Goal: Task Accomplishment & Management: Manage account settings

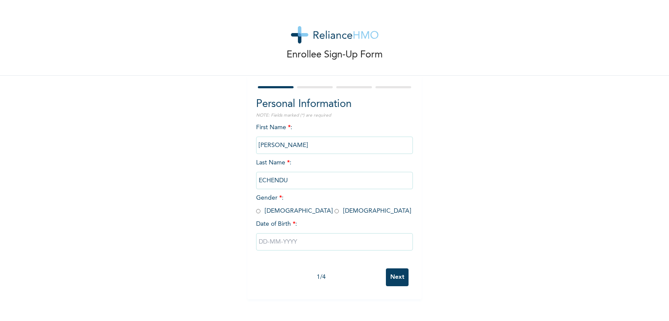
click at [256, 211] on input "radio" at bounding box center [258, 211] width 4 height 8
radio input "true"
click at [276, 243] on input "text" at bounding box center [334, 241] width 157 height 17
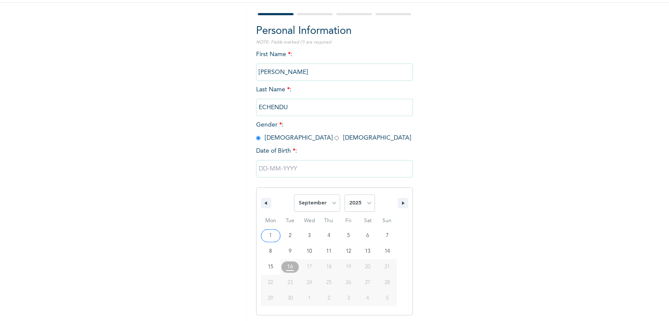
scroll to position [74, 0]
click at [327, 203] on select "January February March April May June July August September October November De…" at bounding box center [317, 201] width 46 height 17
click at [294, 193] on select "January February March April May June July August September October November De…" at bounding box center [317, 201] width 46 height 17
select select "8"
click at [364, 201] on select "2025 2024 2023 2022 2021 2020 2019 2018 2017 2016 2015 2014 2013 2012 2011 2010…" at bounding box center [359, 201] width 30 height 17
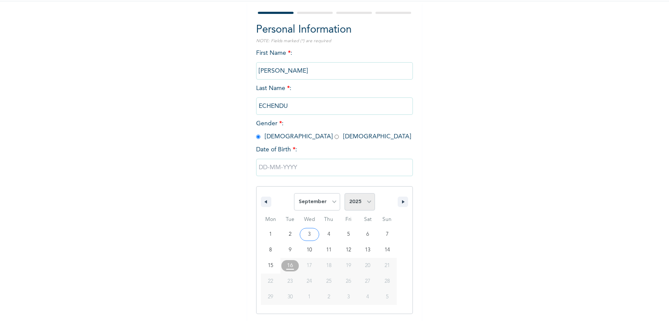
select select "1994"
click at [344, 193] on select "2025 2024 2023 2022 2021 2020 2019 2018 2017 2016 2015 2014 2013 2012 2011 2010…" at bounding box center [359, 201] width 30 height 17
click at [423, 249] on div "Enrollee Sign-Up Form Personal Information NOTE: Fields marked (*) are required…" at bounding box center [334, 142] width 669 height 433
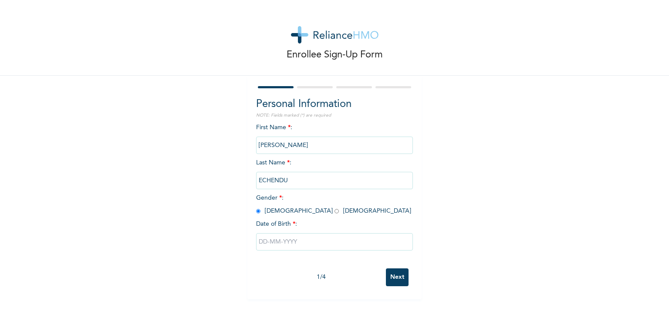
click at [286, 239] on input "text" at bounding box center [334, 241] width 157 height 17
select select "8"
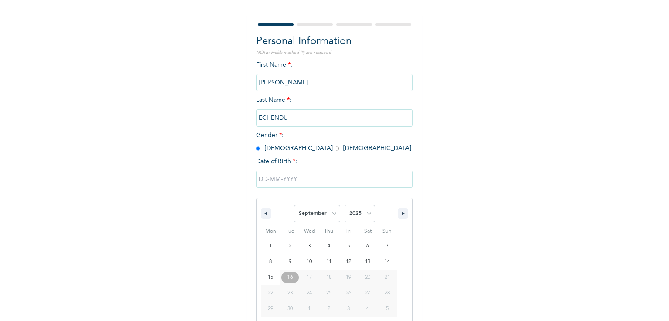
scroll to position [74, 0]
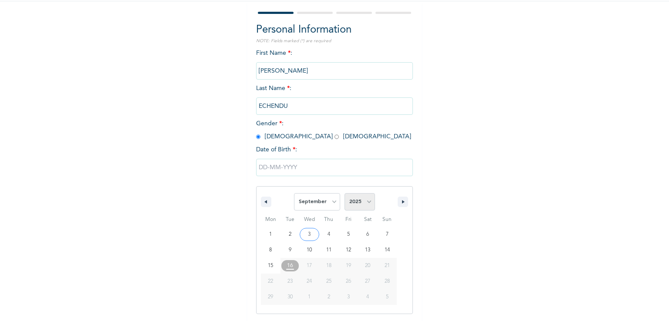
click at [361, 201] on select "2025 2024 2023 2022 2021 2020 2019 2018 2017 2016 2015 2014 2013 2012 2011 2010…" at bounding box center [359, 201] width 30 height 17
select select "1994"
click at [344, 193] on select "2025 2024 2023 2022 2021 2020 2019 2018 2017 2016 2015 2014 2013 2012 2011 2010…" at bounding box center [359, 201] width 30 height 17
click at [330, 201] on select "January February March April May June July August September October November De…" at bounding box center [317, 201] width 46 height 17
select select "9"
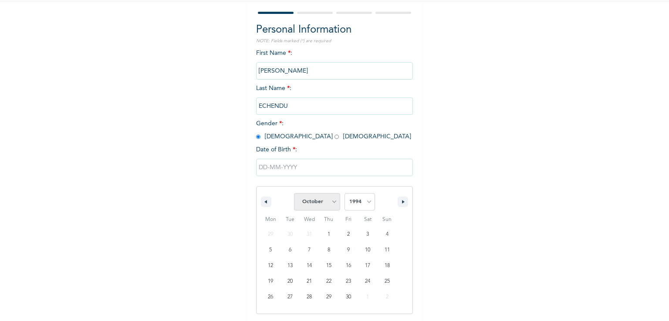
click at [294, 193] on select "January February March April May June July August September October November De…" at bounding box center [317, 201] width 46 height 17
type input "10/16/1994"
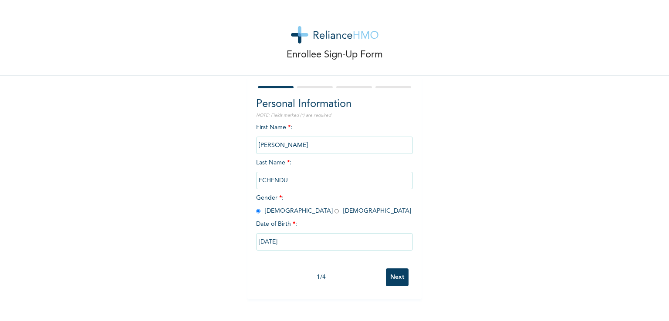
click at [399, 279] on input "Next" at bounding box center [397, 278] width 23 height 18
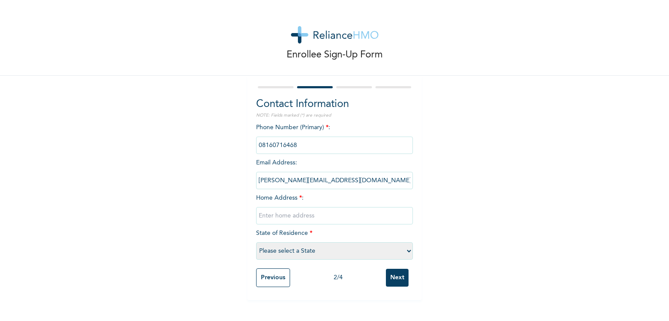
click at [328, 182] on input "bruno@clioshipping.com" at bounding box center [334, 180] width 157 height 17
click at [294, 219] on input "text" at bounding box center [334, 215] width 157 height 17
type input "No 8 folarin statelite town lagos"
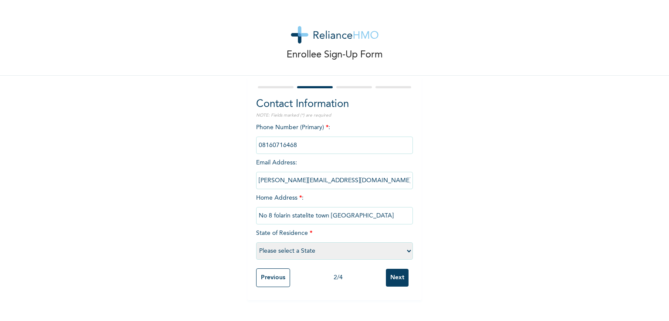
click at [334, 255] on select "Please select a State Abia Abuja (FCT) Adamawa Akwa Ibom Anambra Bauchi Bayelsa…" at bounding box center [334, 251] width 157 height 17
select select "25"
click at [256, 243] on select "Please select a State Abia Abuja (FCT) Adamawa Akwa Ibom Anambra Bauchi Bayelsa…" at bounding box center [334, 251] width 157 height 17
click at [390, 279] on input "Next" at bounding box center [397, 278] width 23 height 18
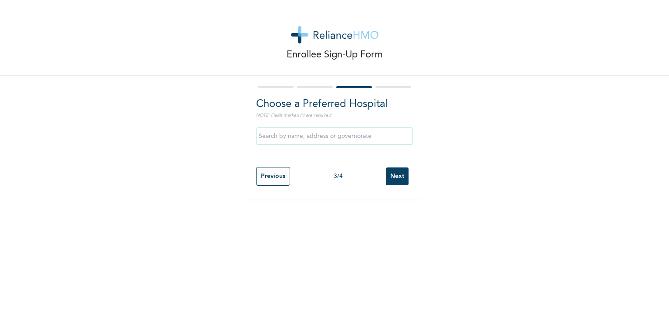
click at [393, 175] on input "Next" at bounding box center [397, 177] width 23 height 18
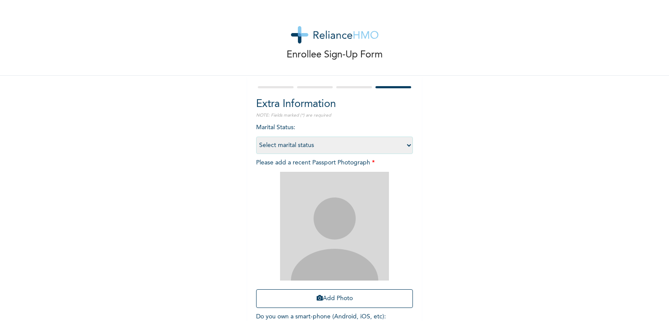
click at [404, 145] on select "Select marital status Single Married Divorced Widow/Widower" at bounding box center [334, 145] width 157 height 17
select select "2"
click at [256, 137] on select "Select marital status Single Married Divorced Widow/Widower" at bounding box center [334, 145] width 157 height 17
click at [344, 295] on button "Add Photo" at bounding box center [334, 299] width 157 height 19
click at [317, 297] on icon "button" at bounding box center [320, 298] width 6 height 6
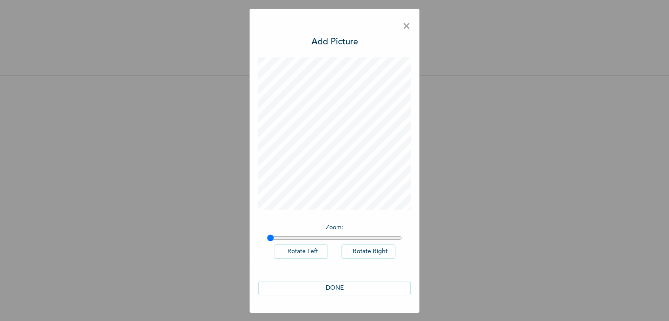
click at [337, 284] on button "DONE" at bounding box center [334, 288] width 152 height 14
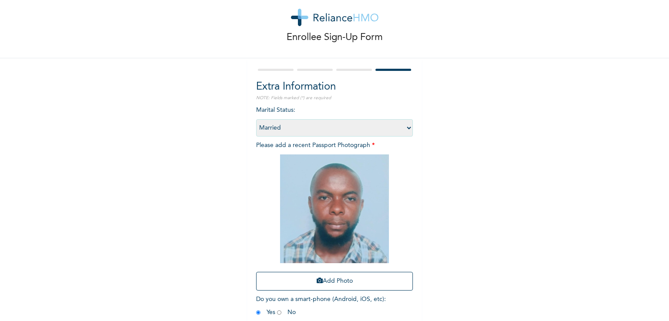
scroll to position [60, 0]
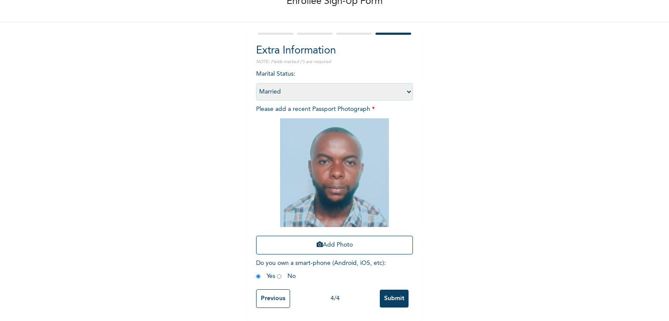
click at [394, 299] on input "Submit" at bounding box center [394, 299] width 29 height 18
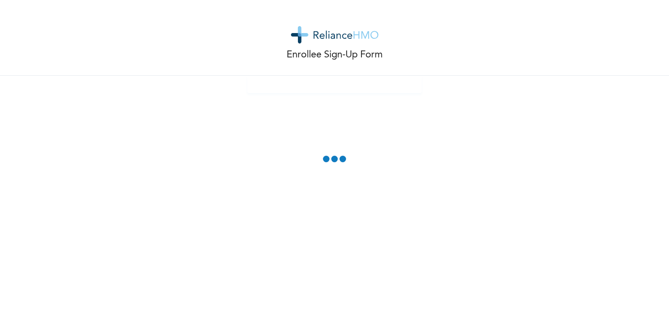
scroll to position [0, 0]
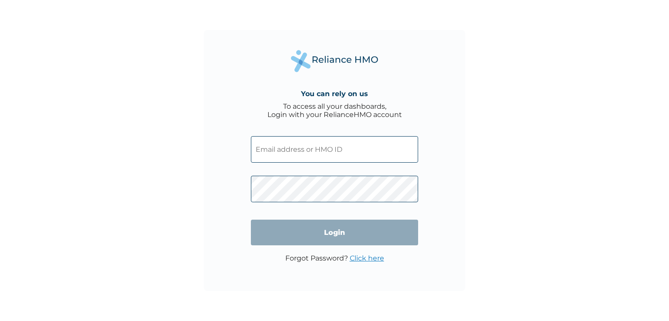
click at [293, 152] on input "text" at bounding box center [334, 149] width 167 height 27
paste input "VLR/10002/A"
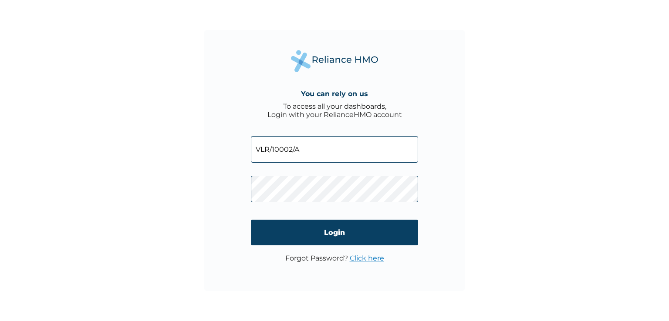
type input "VLR/10002/A"
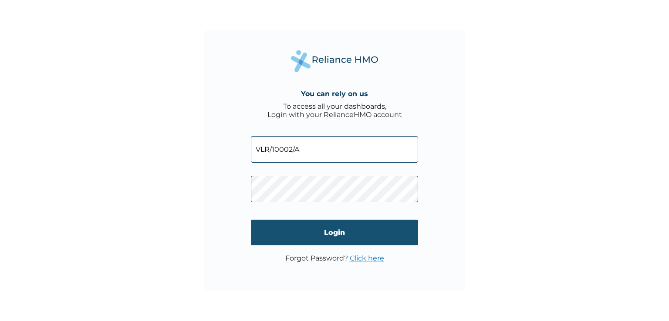
click at [320, 235] on input "Login" at bounding box center [334, 233] width 167 height 26
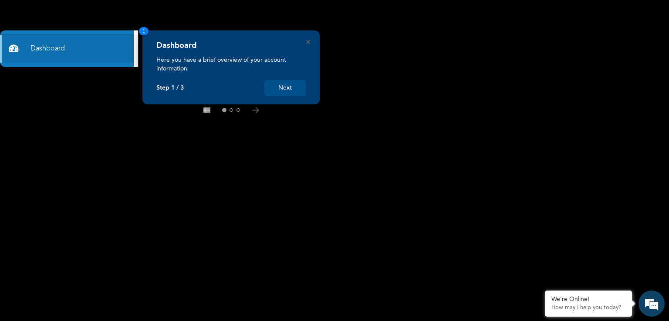
click at [295, 85] on button "Next" at bounding box center [284, 88] width 41 height 16
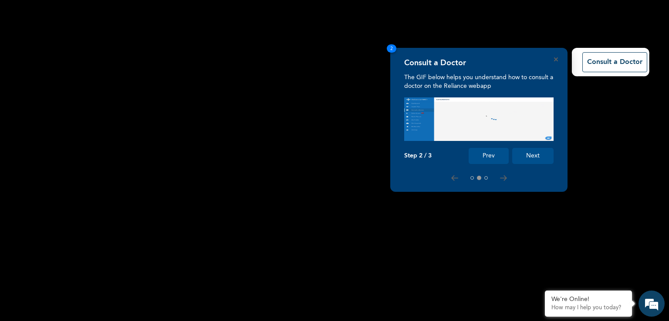
click at [533, 158] on button "Next" at bounding box center [532, 156] width 41 height 16
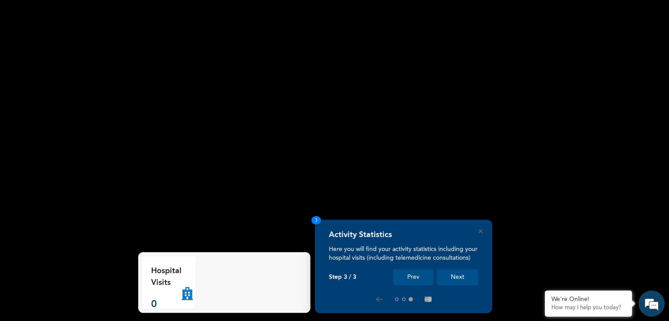
click at [459, 277] on button "Next" at bounding box center [457, 278] width 41 height 16
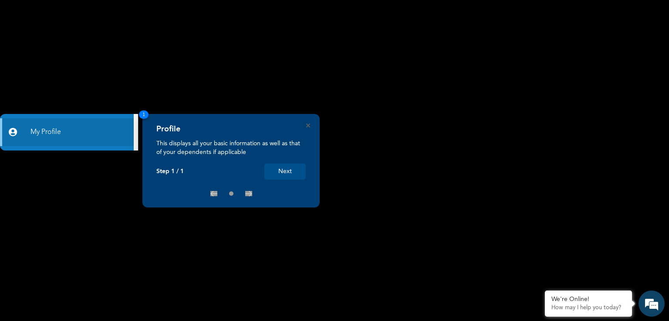
click at [278, 175] on button "Next" at bounding box center [284, 172] width 41 height 16
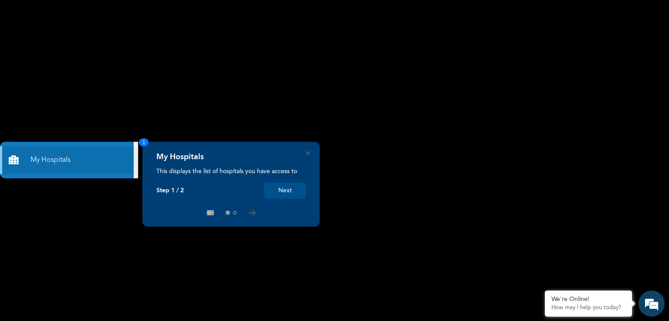
click at [285, 189] on button "Next" at bounding box center [284, 191] width 41 height 16
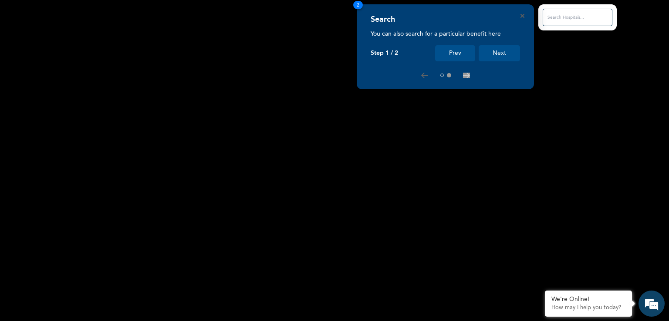
click at [495, 47] on button "Next" at bounding box center [499, 53] width 41 height 16
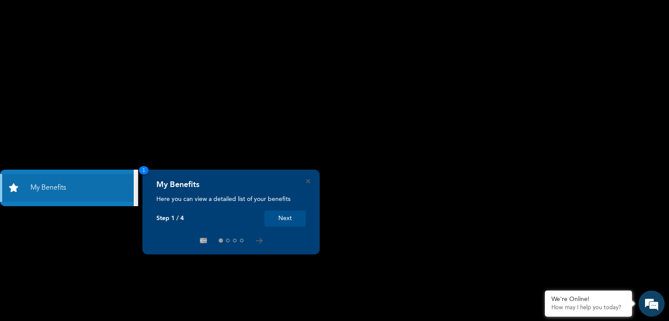
click at [281, 216] on button "Next" at bounding box center [284, 219] width 41 height 16
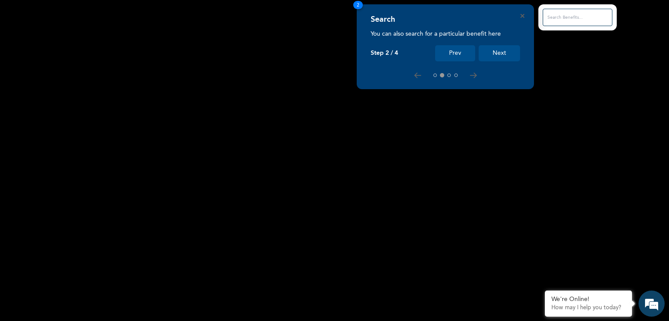
click at [493, 54] on button "Next" at bounding box center [499, 53] width 41 height 16
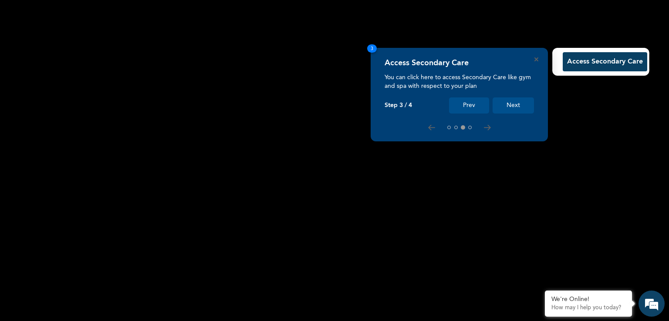
click at [508, 101] on button "Next" at bounding box center [512, 106] width 41 height 16
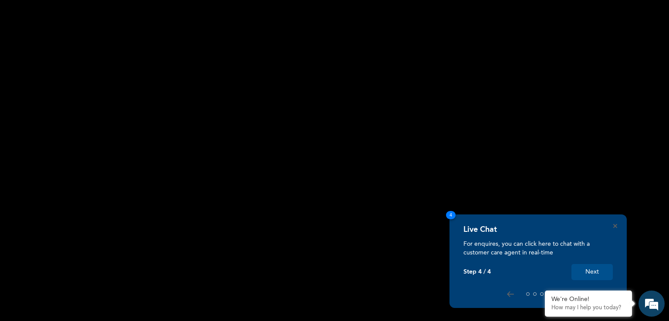
click at [593, 272] on button "Next" at bounding box center [591, 272] width 41 height 16
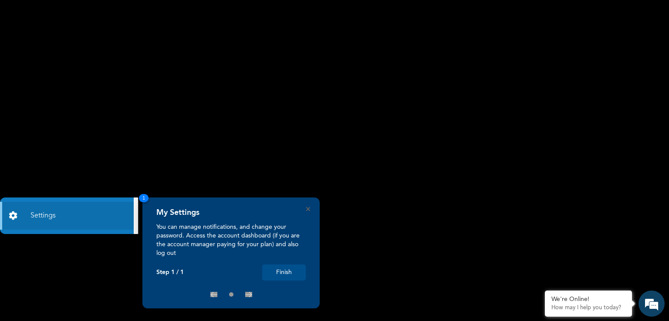
click at [275, 270] on button "Finish" at bounding box center [284, 273] width 44 height 16
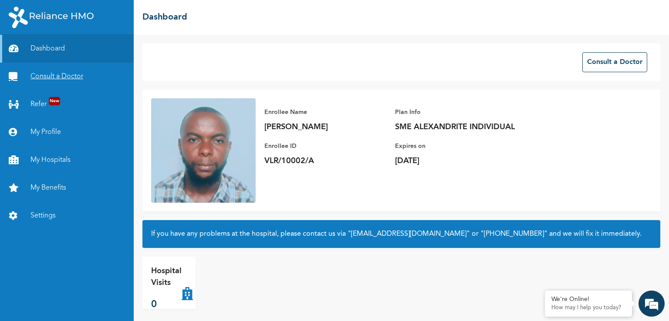
click at [72, 79] on link "Consult a Doctor" at bounding box center [67, 77] width 134 height 28
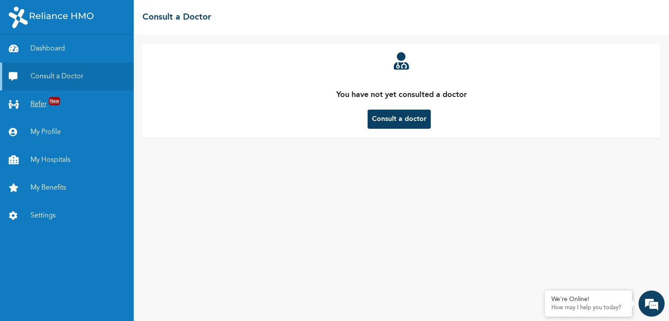
click at [51, 98] on span "New" at bounding box center [54, 101] width 11 height 8
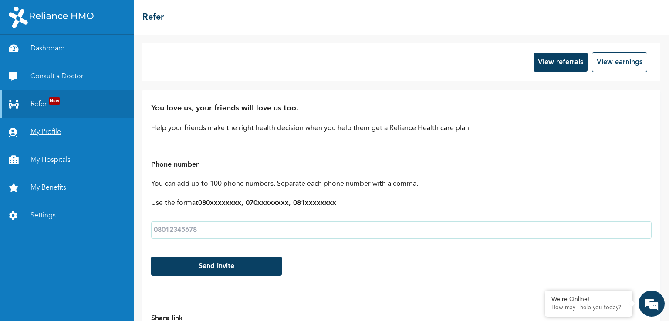
click at [33, 131] on link "My Profile" at bounding box center [67, 132] width 134 height 28
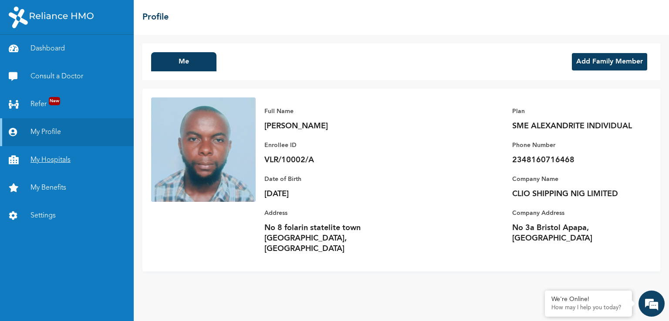
click at [37, 162] on link "My Hospitals" at bounding box center [67, 160] width 134 height 28
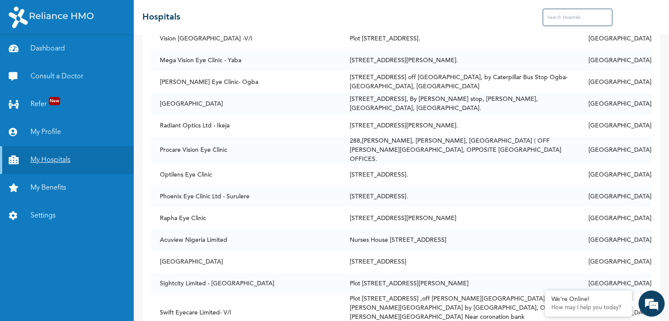
scroll to position [3077, 0]
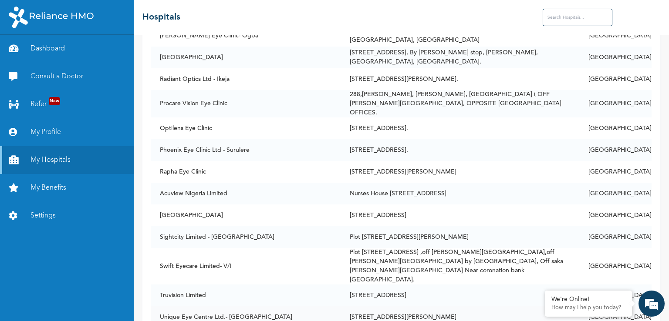
click at [580, 307] on td "[STREET_ADDRESS][PERSON_NAME]" at bounding box center [460, 318] width 239 height 22
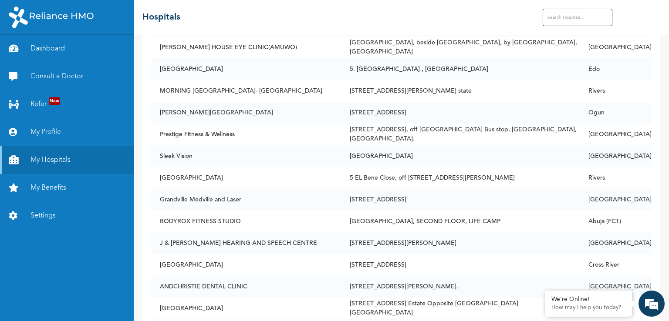
scroll to position [34812, 0]
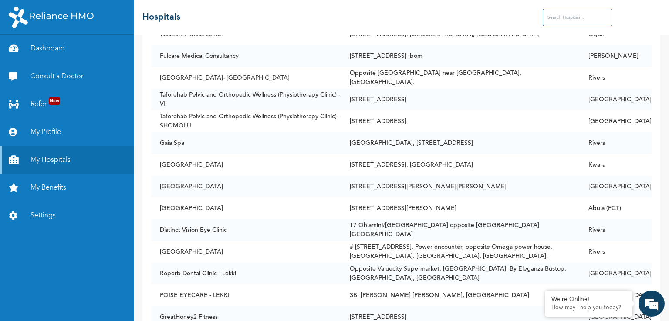
scroll to position [37966, 0]
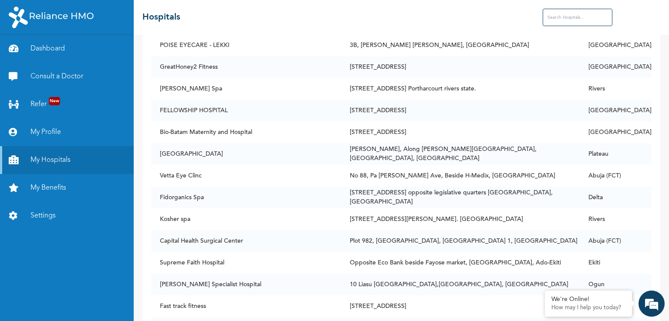
click at [574, 16] on input "text" at bounding box center [578, 17] width 70 height 17
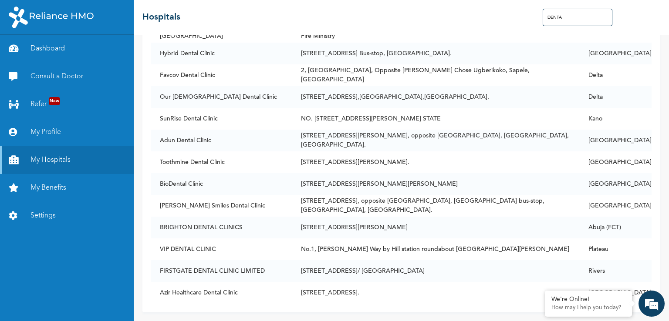
scroll to position [4893, 0]
type input "DENTAL"
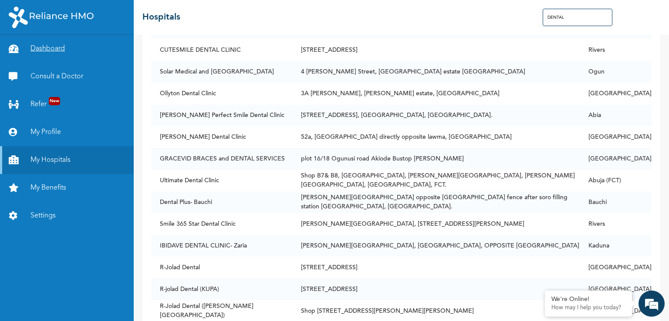
scroll to position [3974, 0]
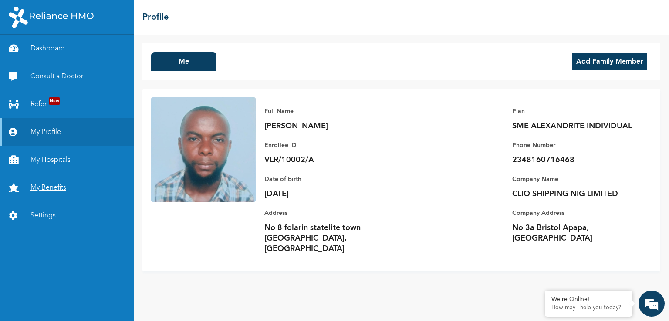
click at [61, 183] on link "My Benefits" at bounding box center [67, 188] width 134 height 28
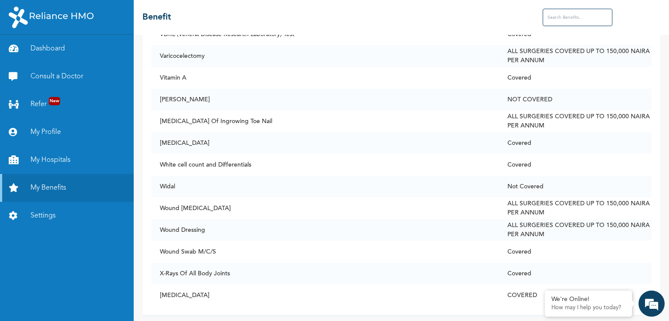
scroll to position [6658, 0]
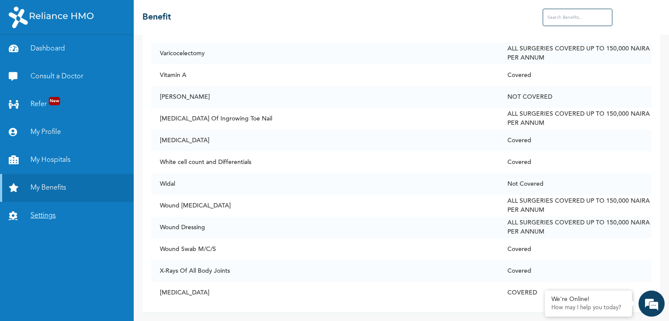
click at [38, 217] on link "Settings" at bounding box center [67, 216] width 134 height 28
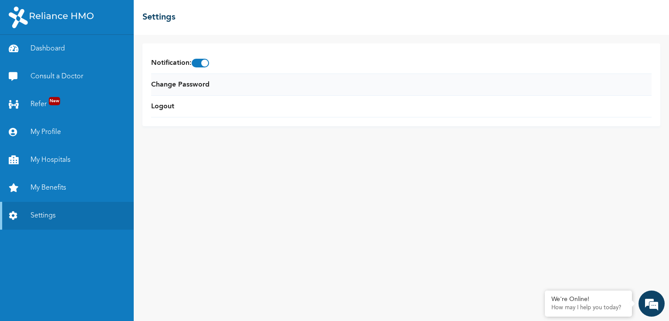
click at [214, 82] on li "Change Password" at bounding box center [401, 85] width 500 height 22
click at [225, 83] on li "Change Password" at bounding box center [401, 85] width 500 height 22
click at [211, 89] on li "Change Password" at bounding box center [401, 85] width 500 height 22
click at [199, 86] on link "Change Password" at bounding box center [180, 85] width 58 height 10
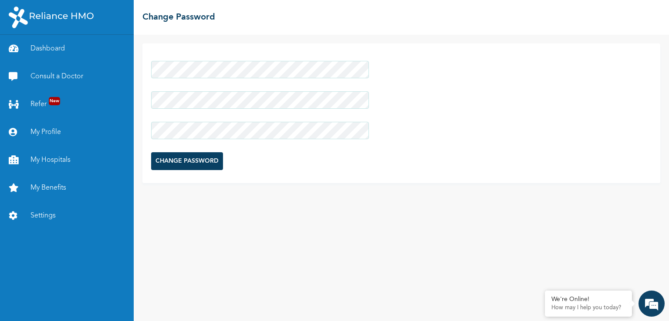
click at [179, 159] on input "CHANGE PASSWORD" at bounding box center [187, 161] width 72 height 18
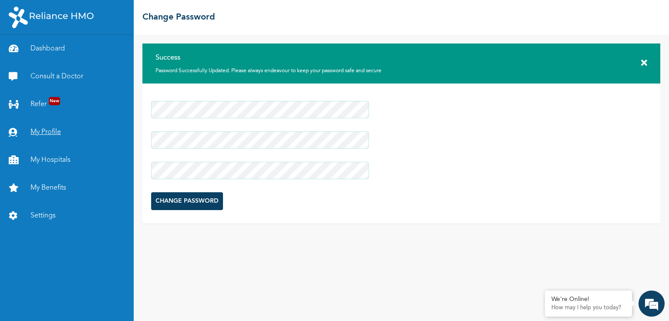
click at [44, 131] on link "My Profile" at bounding box center [67, 132] width 134 height 28
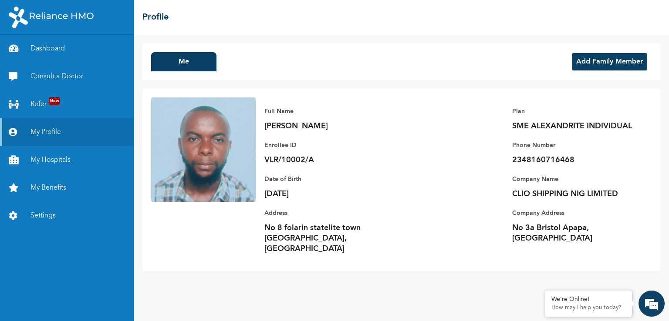
click at [607, 61] on button "Add Family Member" at bounding box center [609, 61] width 75 height 17
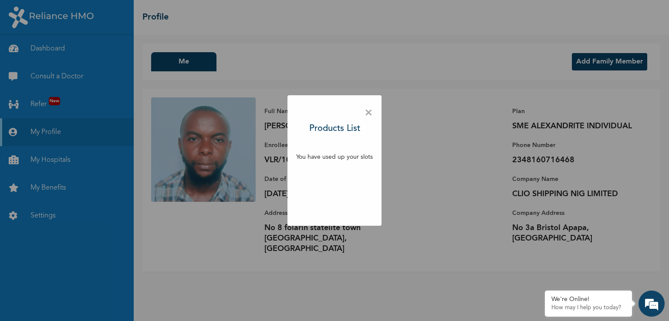
click at [607, 61] on div "× Products List You have used up your slots" at bounding box center [334, 160] width 669 height 321
click at [371, 113] on span "×" at bounding box center [368, 113] width 8 height 18
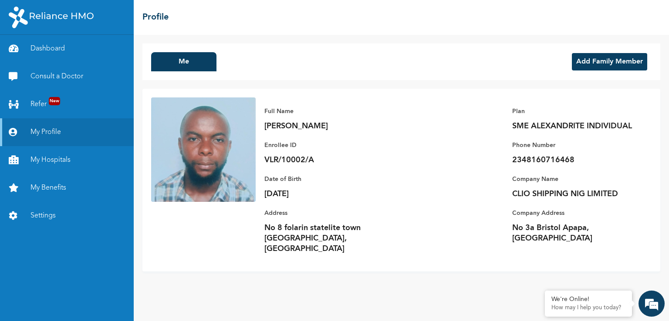
click at [599, 60] on button "Add Family Member" at bounding box center [609, 61] width 75 height 17
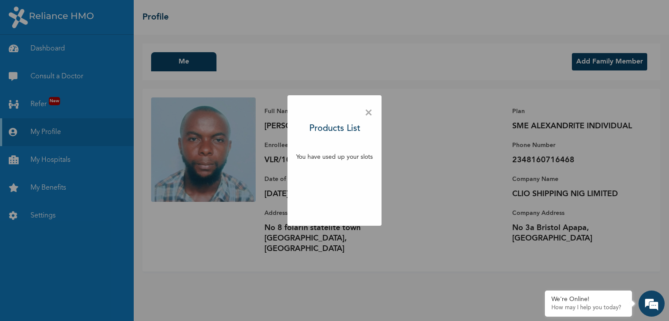
click at [366, 114] on span "×" at bounding box center [368, 113] width 8 height 18
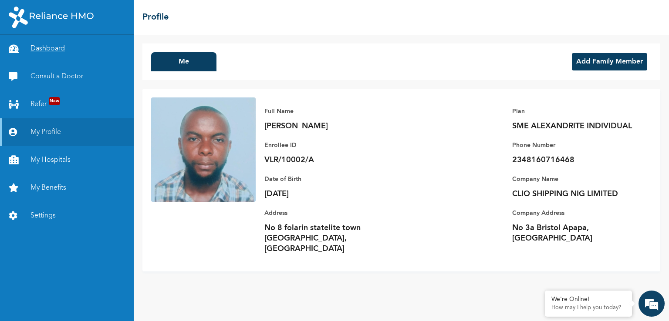
click at [43, 52] on link "Dashboard" at bounding box center [67, 49] width 134 height 28
